Goal: Transaction & Acquisition: Purchase product/service

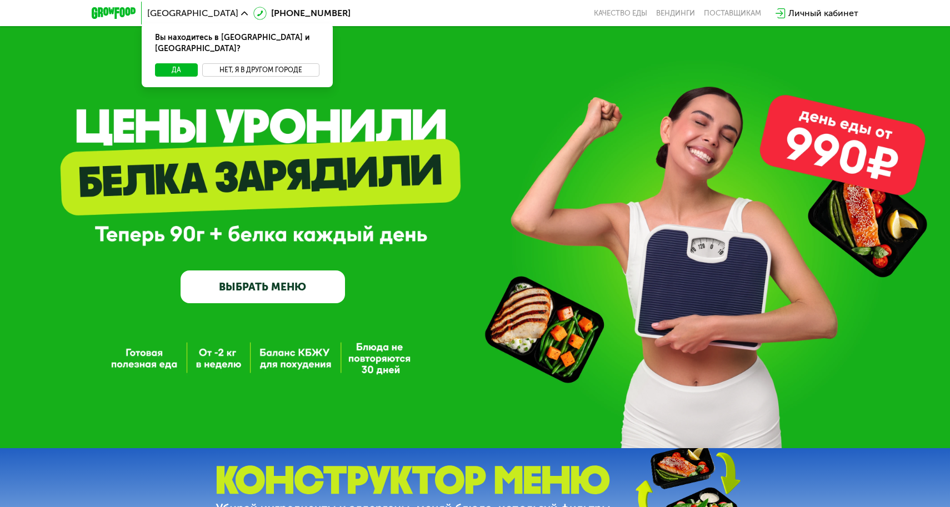
click at [304, 63] on button "Нет, я в другом городе" at bounding box center [260, 69] width 117 height 13
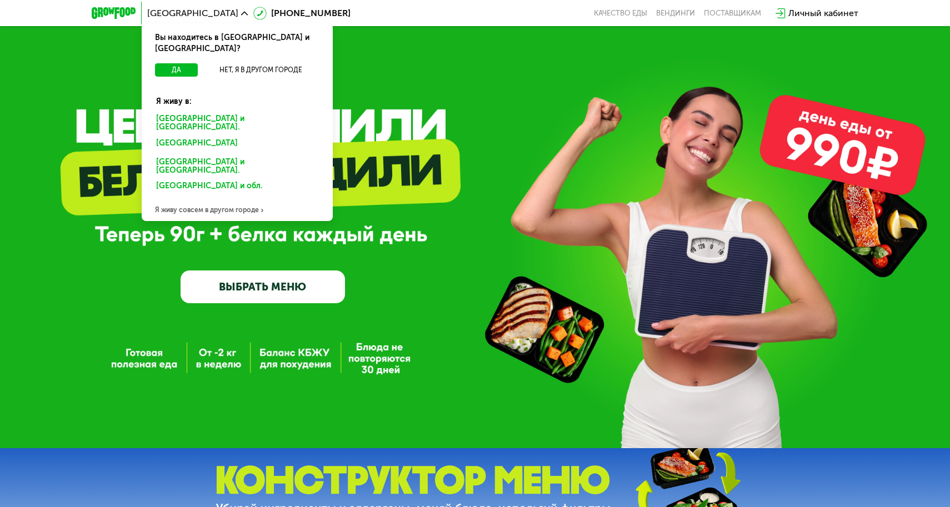
click at [222, 136] on div "Санкт-Петербурге и обл." at bounding box center [234, 145] width 173 height 18
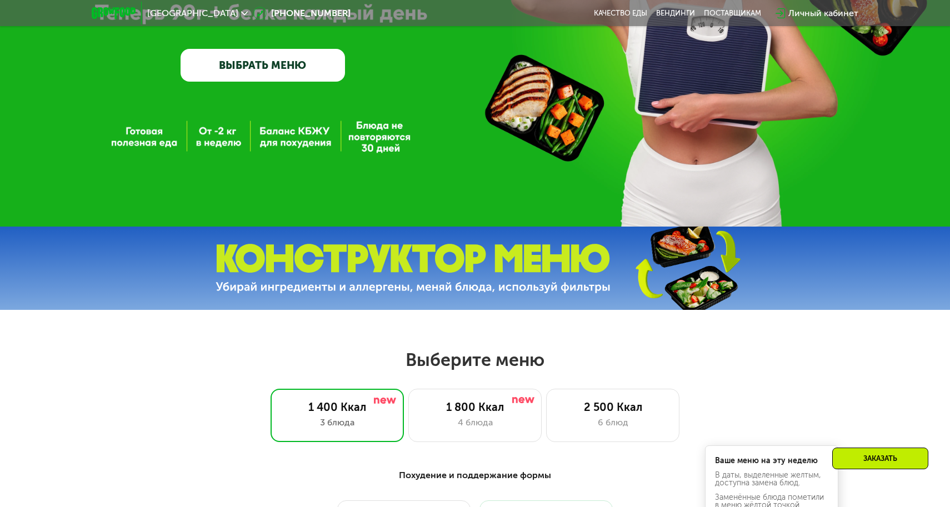
scroll to position [223, 0]
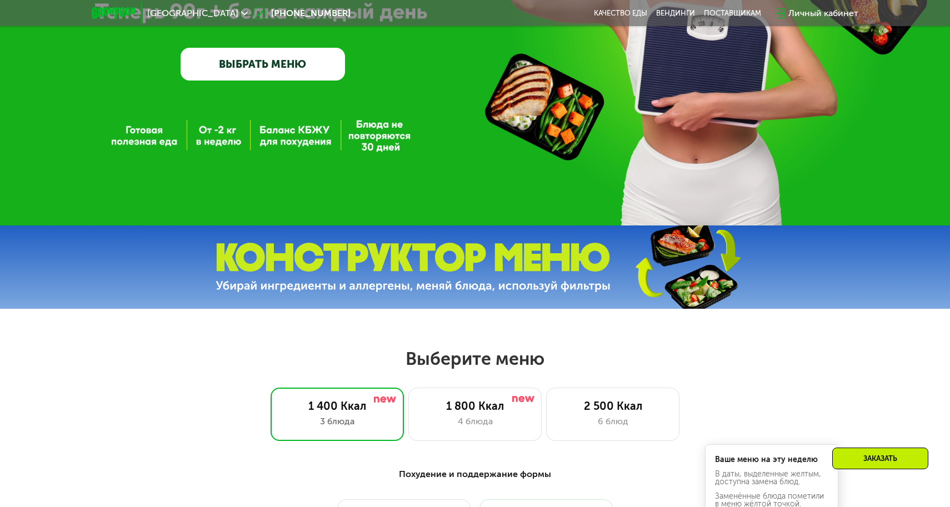
click at [234, 15] on div "[GEOGRAPHIC_DATA]" at bounding box center [198, 13] width 112 height 20
click at [241, 11] on icon at bounding box center [244, 13] width 7 height 7
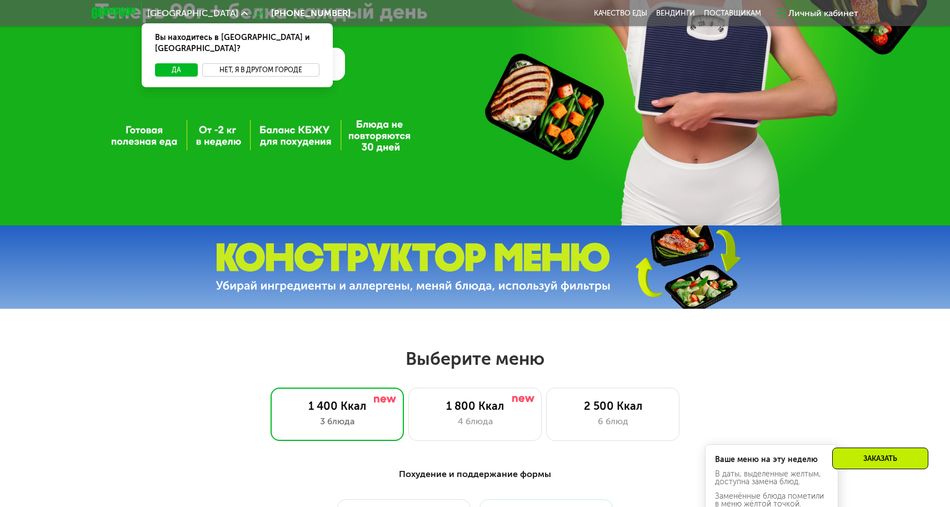
click at [236, 65] on button "Нет, я в другом городе" at bounding box center [260, 69] width 117 height 13
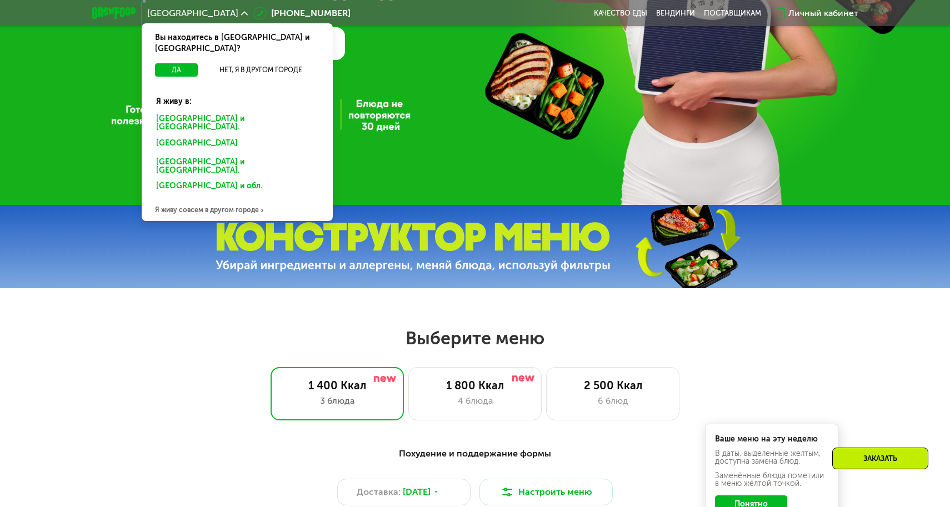
scroll to position [236, 0]
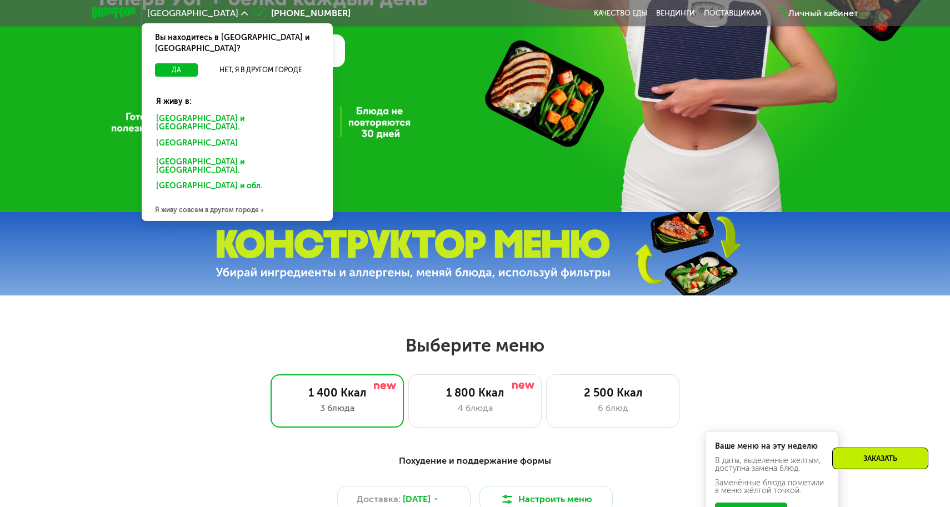
click at [535, 219] on div at bounding box center [475, 253] width 950 height 83
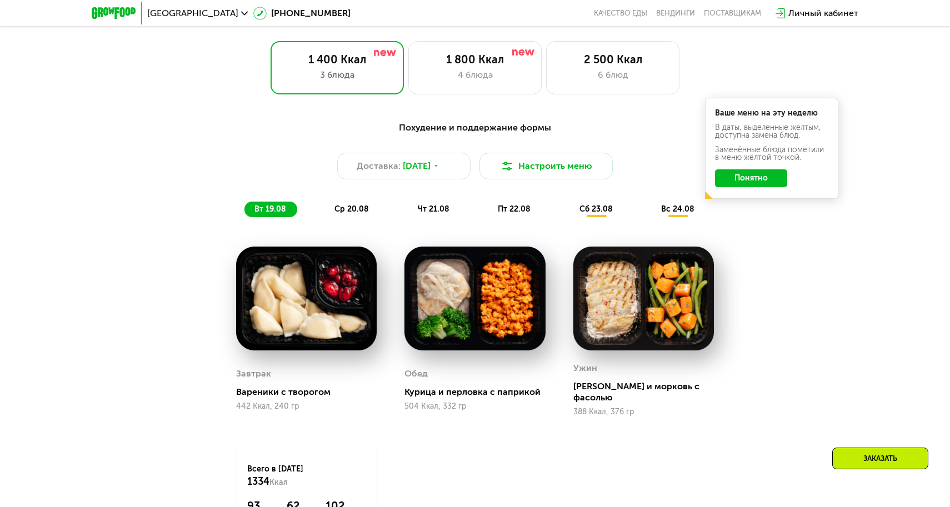
scroll to position [589, 0]
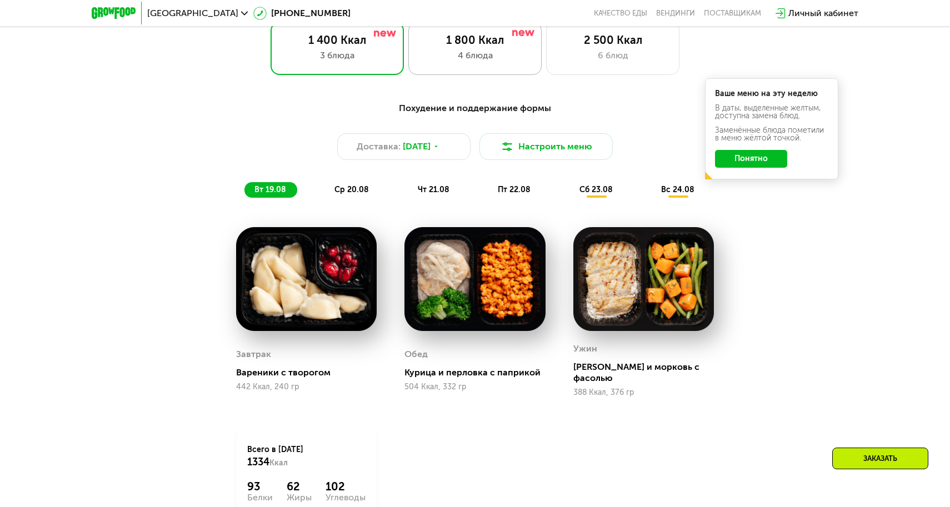
click at [497, 53] on div "4 блюда" at bounding box center [475, 55] width 110 height 13
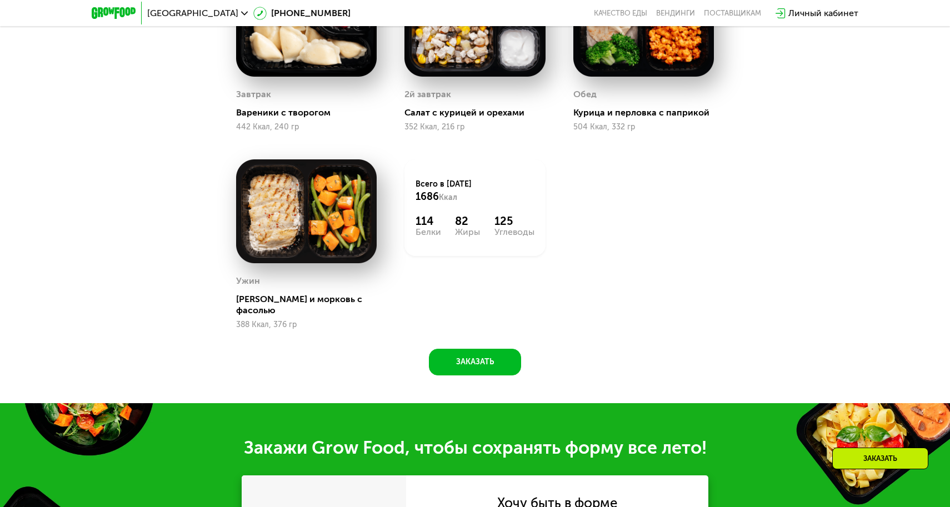
scroll to position [846, 0]
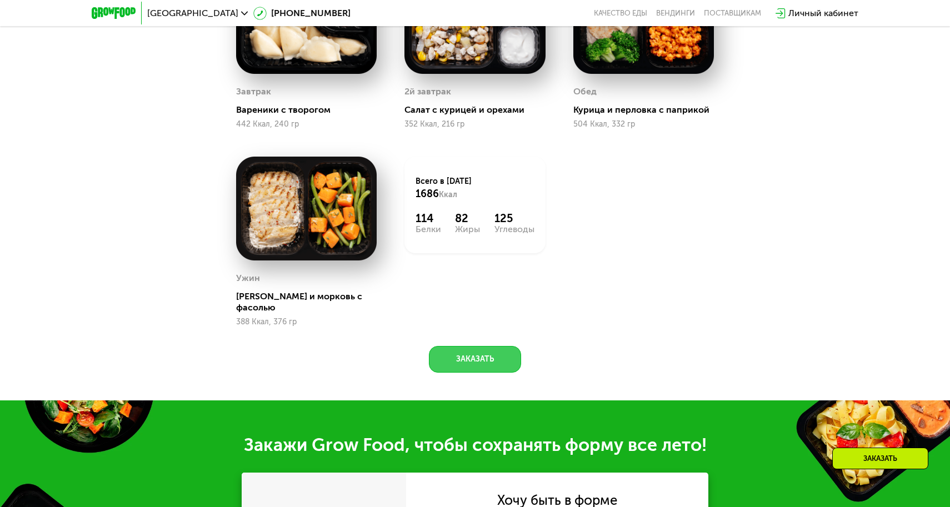
click at [466, 359] on button "Заказать" at bounding box center [475, 359] width 92 height 27
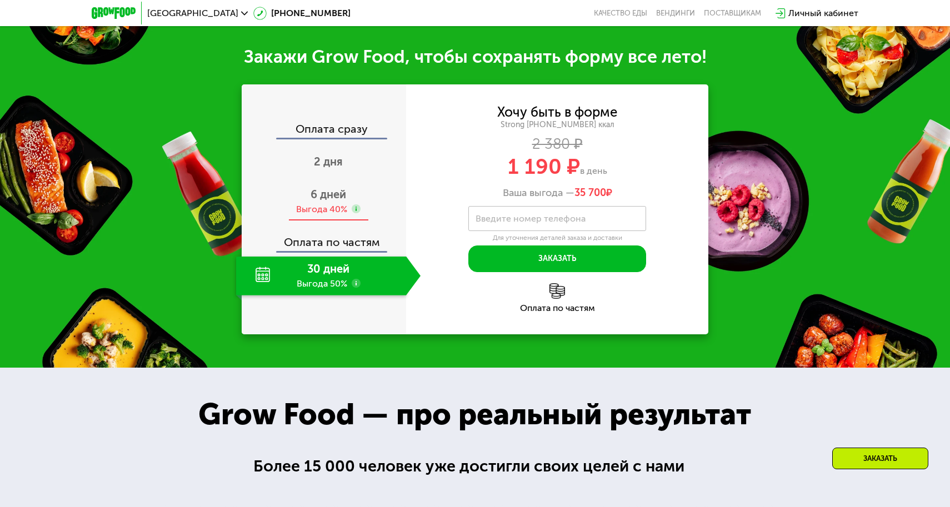
click at [337, 188] on span "6 дней" at bounding box center [329, 194] width 36 height 13
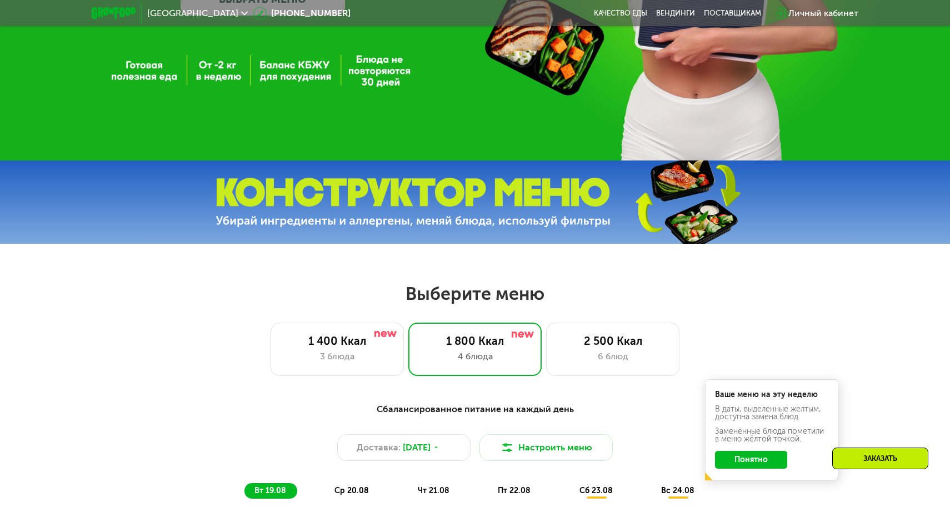
scroll to position [292, 0]
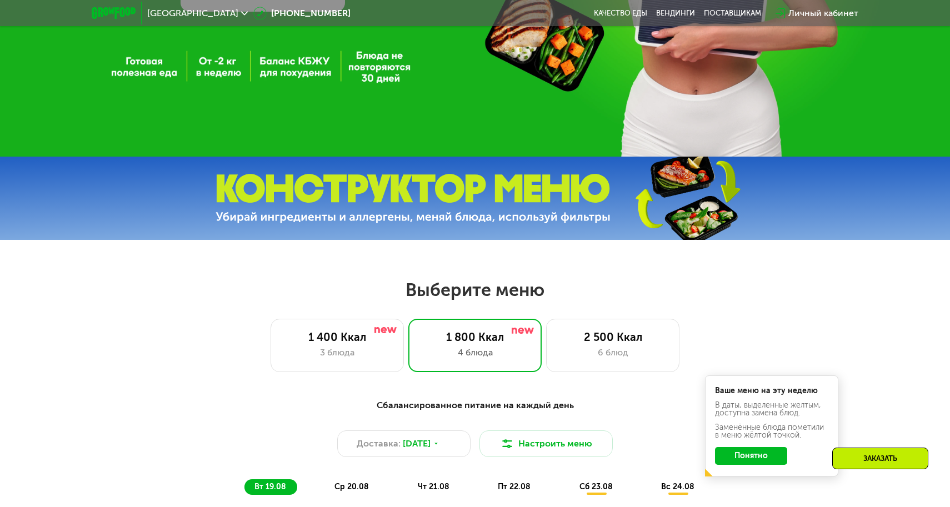
click at [241, 14] on use at bounding box center [244, 13] width 7 height 4
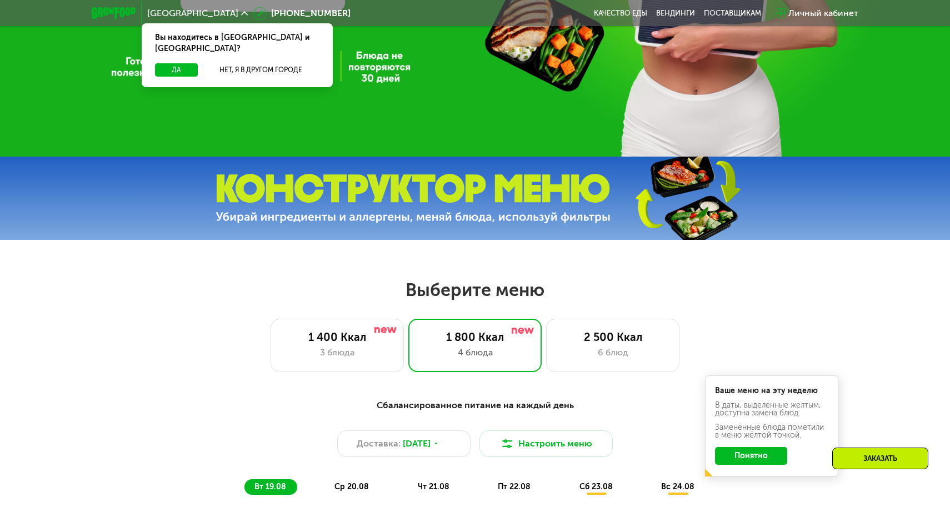
click at [790, 13] on div "Личный кабинет" at bounding box center [823, 13] width 70 height 13
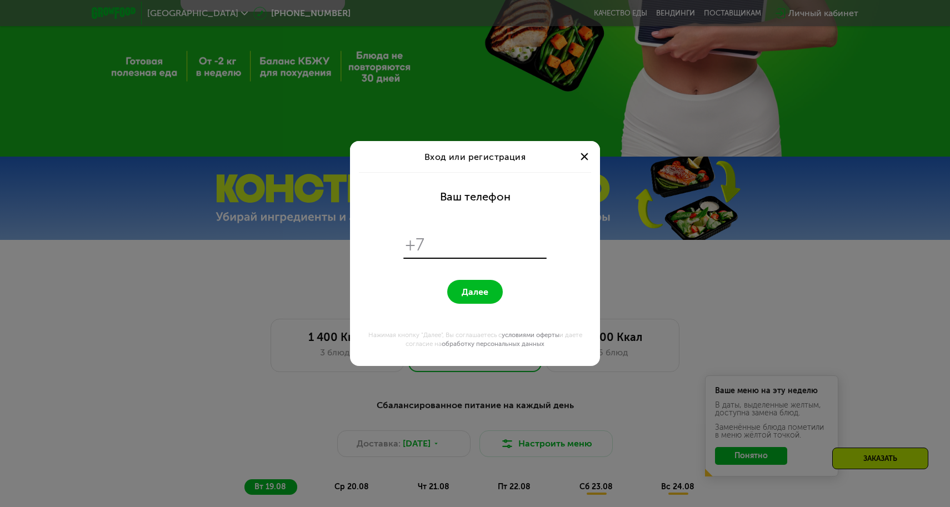
scroll to position [0, 0]
click at [585, 148] on div "Вход или регистрация" at bounding box center [475, 156] width 250 height 31
click at [585, 162] on div at bounding box center [584, 156] width 13 height 13
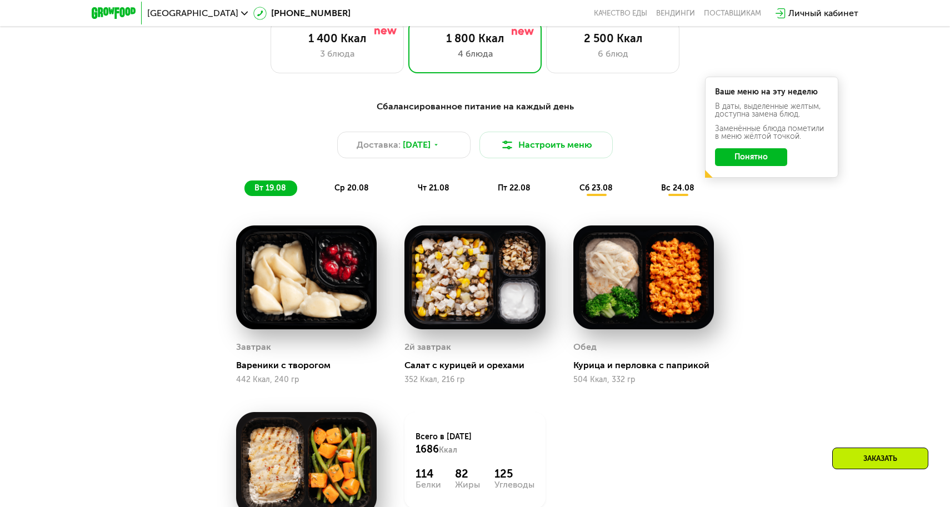
scroll to position [606, 0]
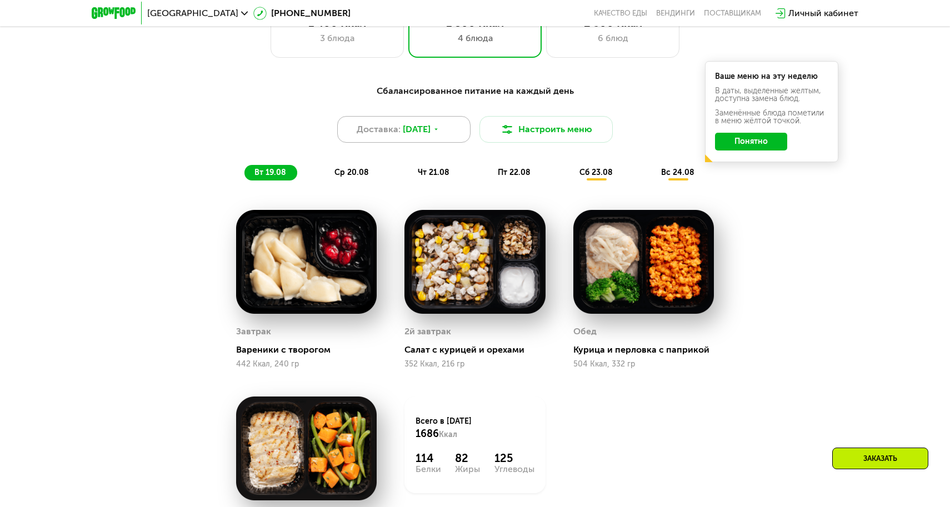
click at [437, 116] on div "Доставка: [DATE]" at bounding box center [403, 129] width 133 height 27
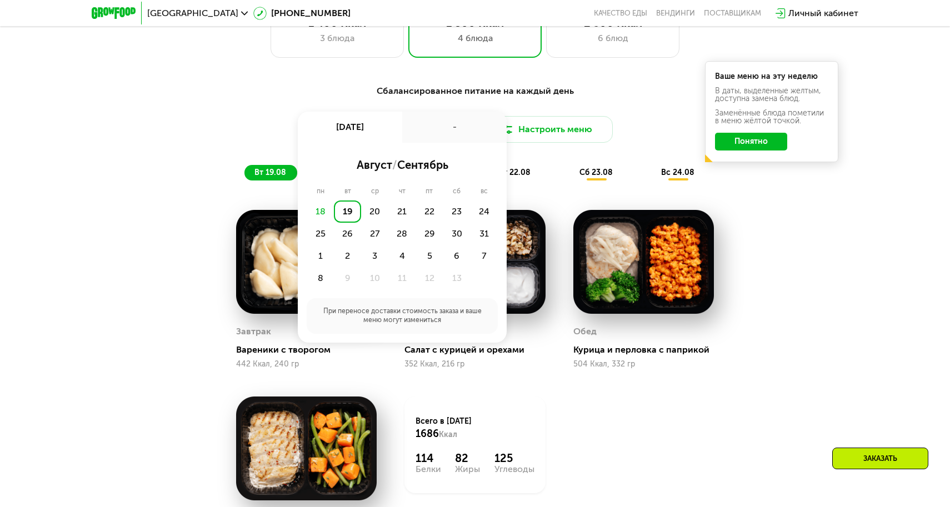
click at [739, 288] on div "Сбалансированное питание на каждый день Доставка: [DATE] авг, вт - август / сен…" at bounding box center [475, 345] width 685 height 535
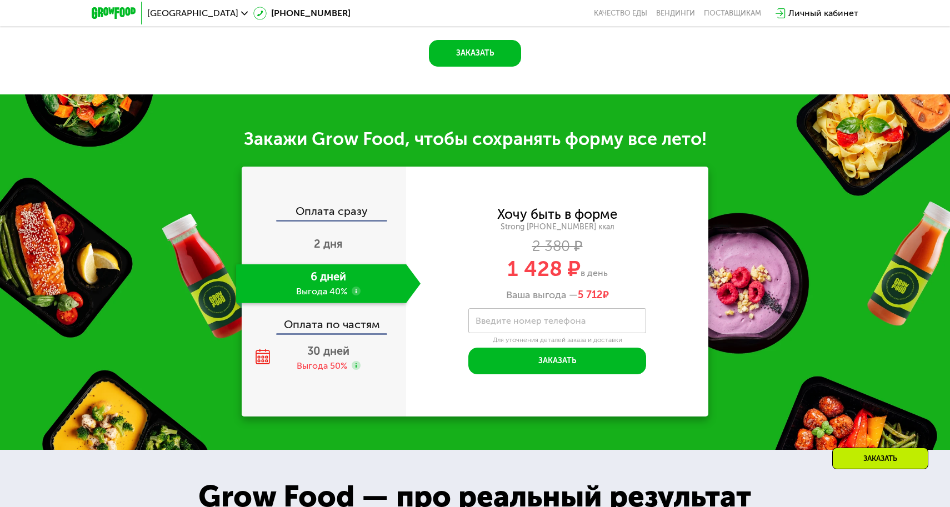
scroll to position [1154, 0]
